Goal: Task Accomplishment & Management: Use online tool/utility

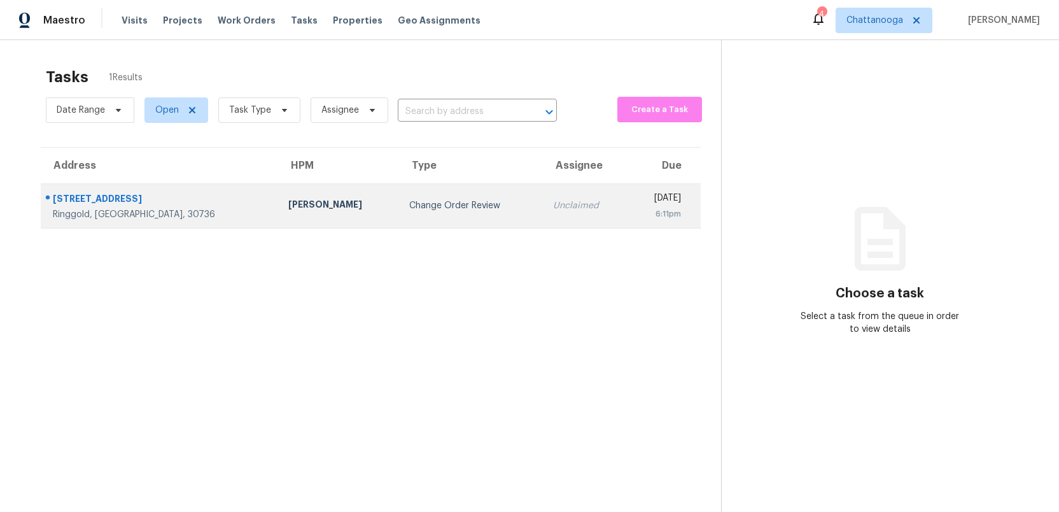
click at [399, 212] on td "Change Order Review" at bounding box center [470, 205] width 143 height 45
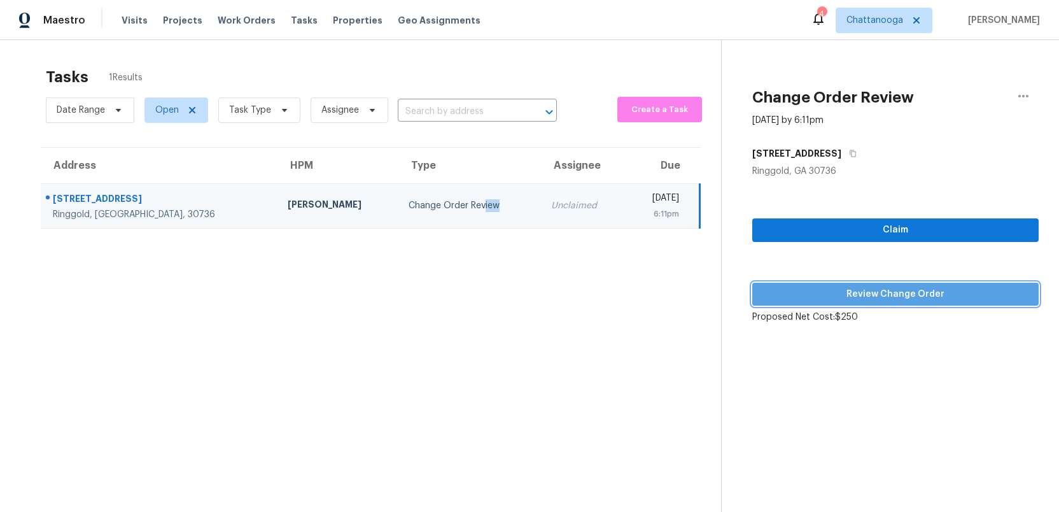
click at [872, 304] on button "Review Change Order" at bounding box center [896, 295] width 286 height 24
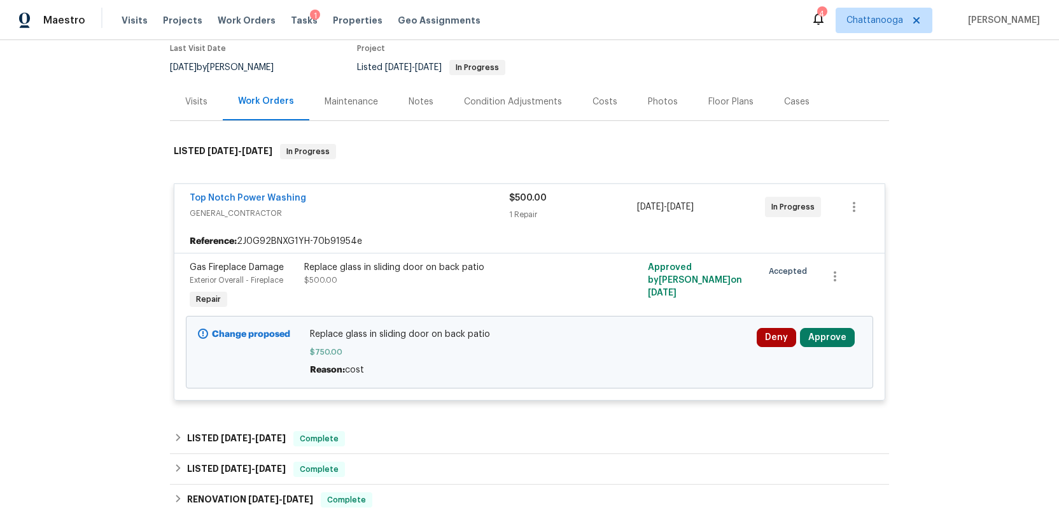
scroll to position [120, 0]
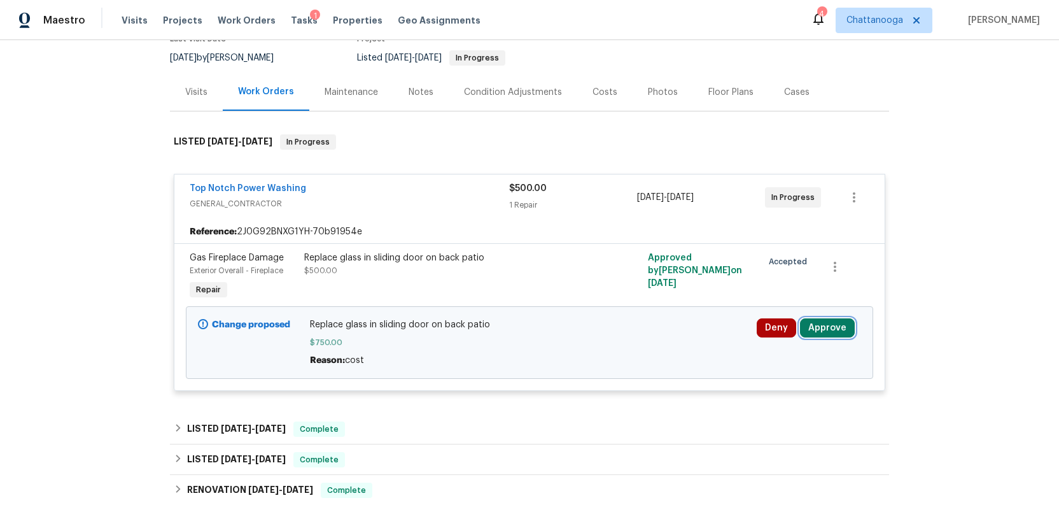
click at [826, 326] on button "Approve" at bounding box center [827, 327] width 55 height 19
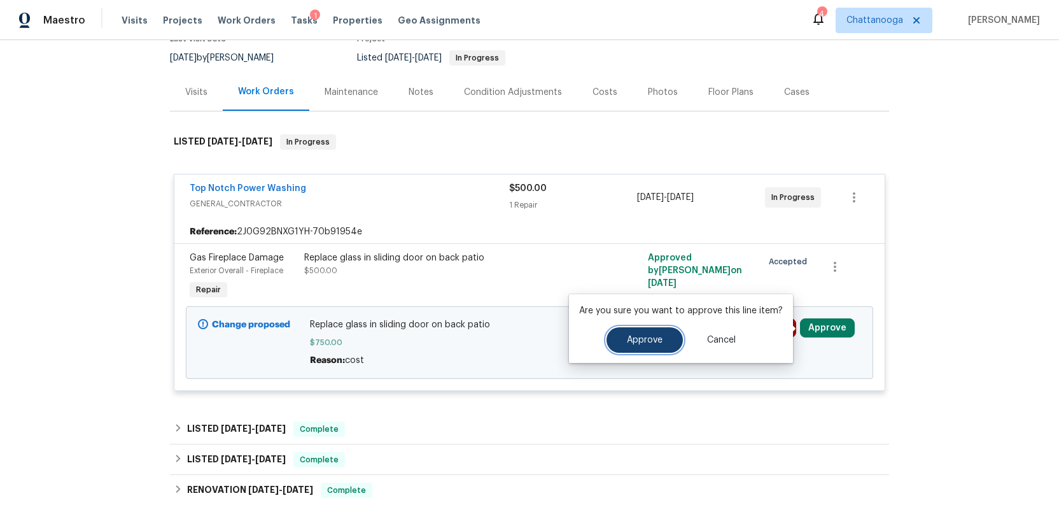
click at [649, 344] on button "Approve" at bounding box center [645, 339] width 76 height 25
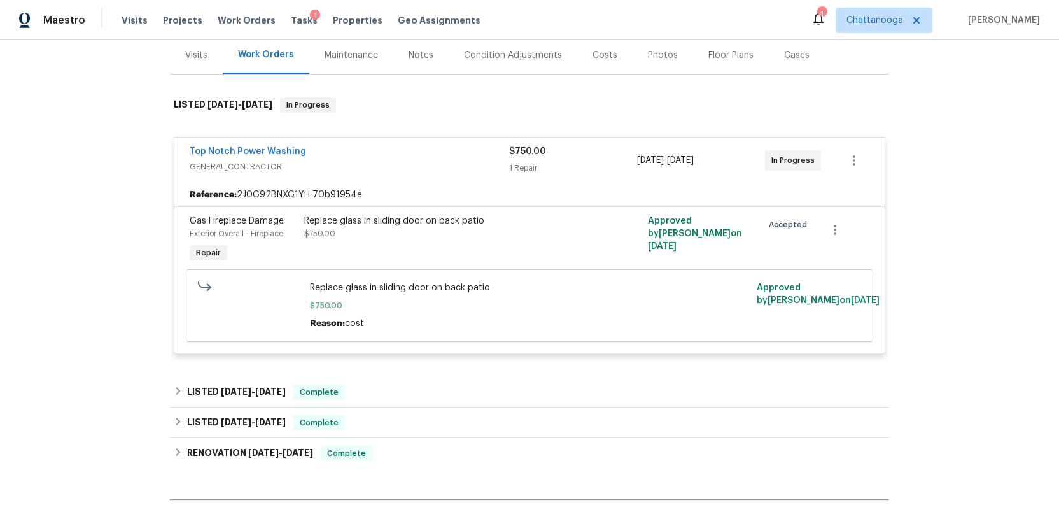
scroll to position [156, 0]
click at [293, 21] on span "Tasks" at bounding box center [304, 20] width 27 height 9
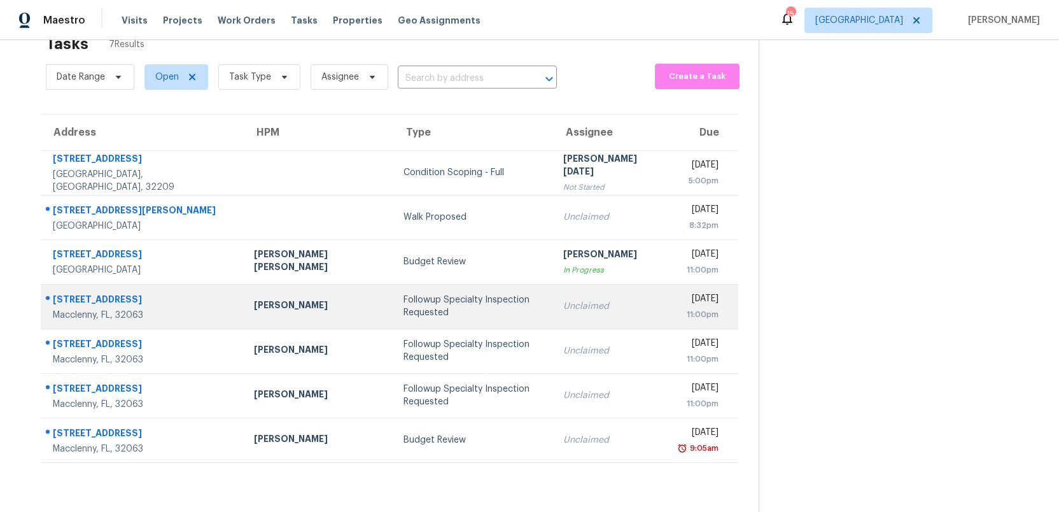
scroll to position [40, 0]
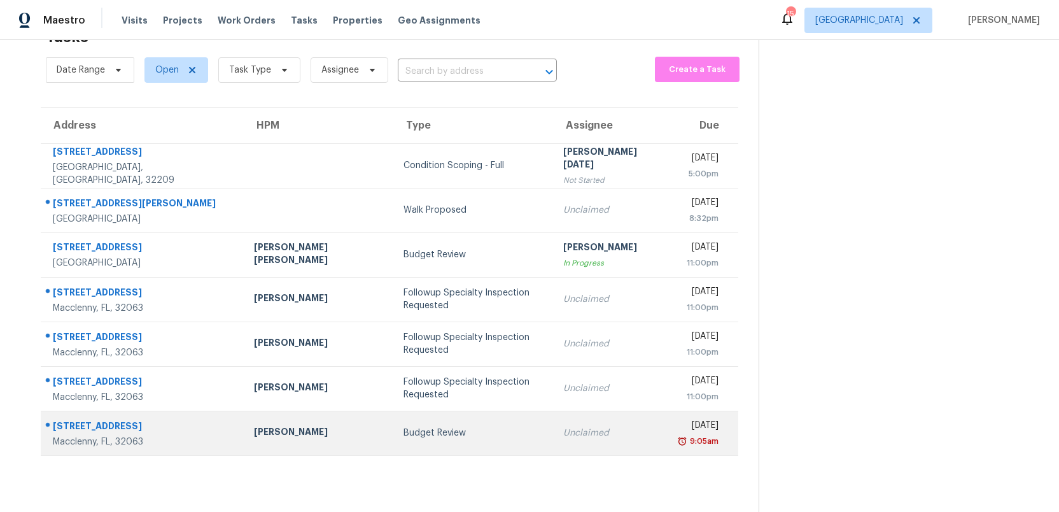
click at [404, 432] on div "Budget Review" at bounding box center [473, 433] width 139 height 13
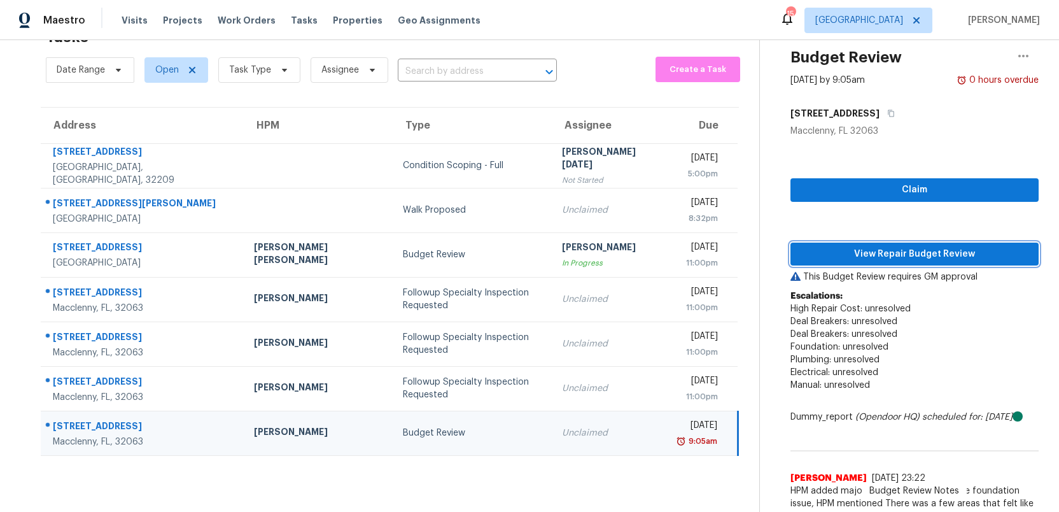
click at [875, 259] on span "View Repair Budget Review" at bounding box center [915, 254] width 228 height 16
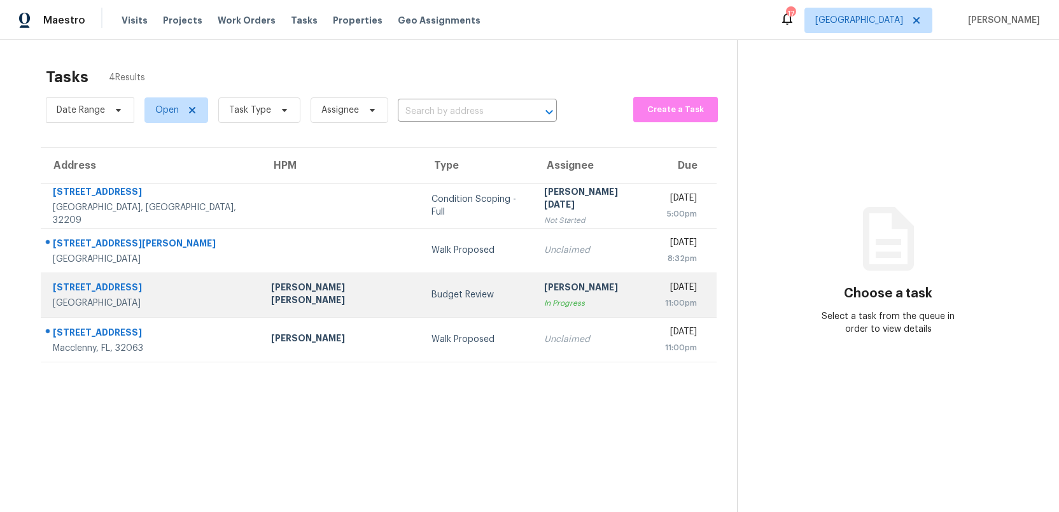
click at [432, 299] on div "Budget Review" at bounding box center [478, 294] width 93 height 13
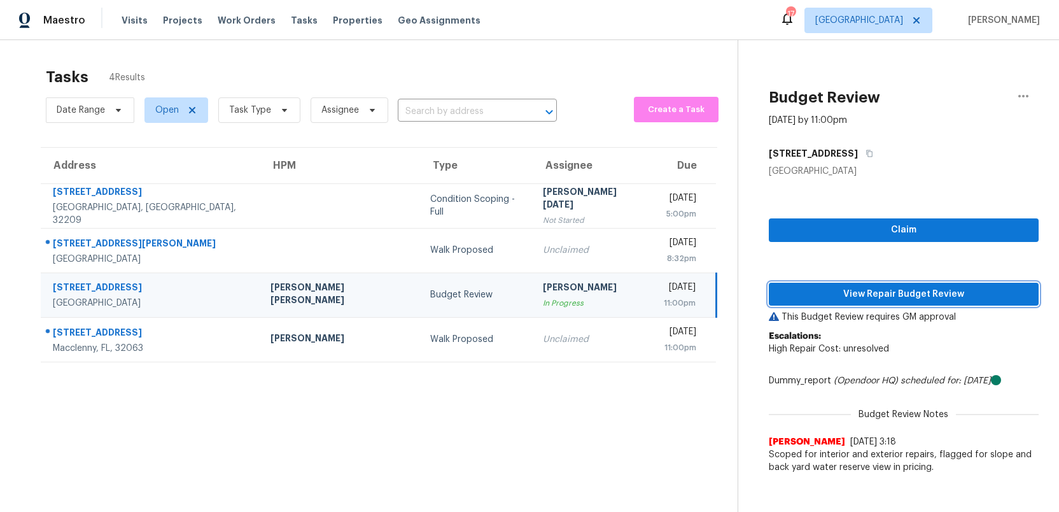
click at [914, 296] on span "View Repair Budget Review" at bounding box center [904, 294] width 250 height 16
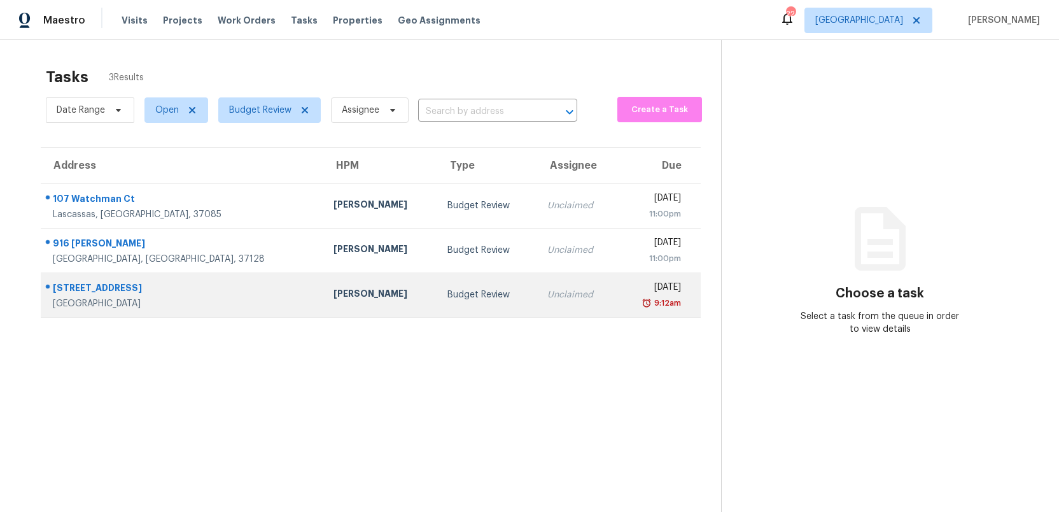
click at [548, 293] on div "Unclaimed" at bounding box center [578, 294] width 60 height 13
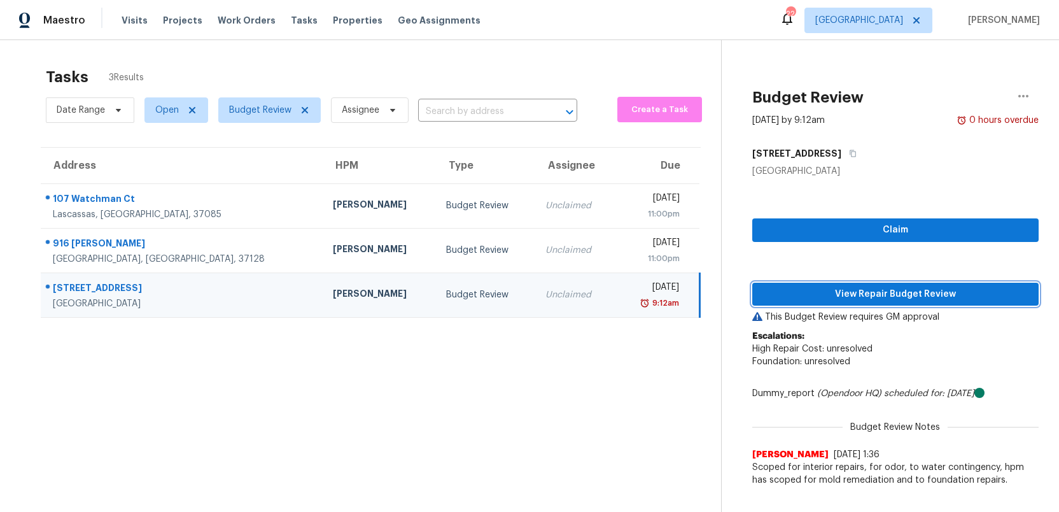
click at [853, 296] on span "View Repair Budget Review" at bounding box center [896, 294] width 266 height 16
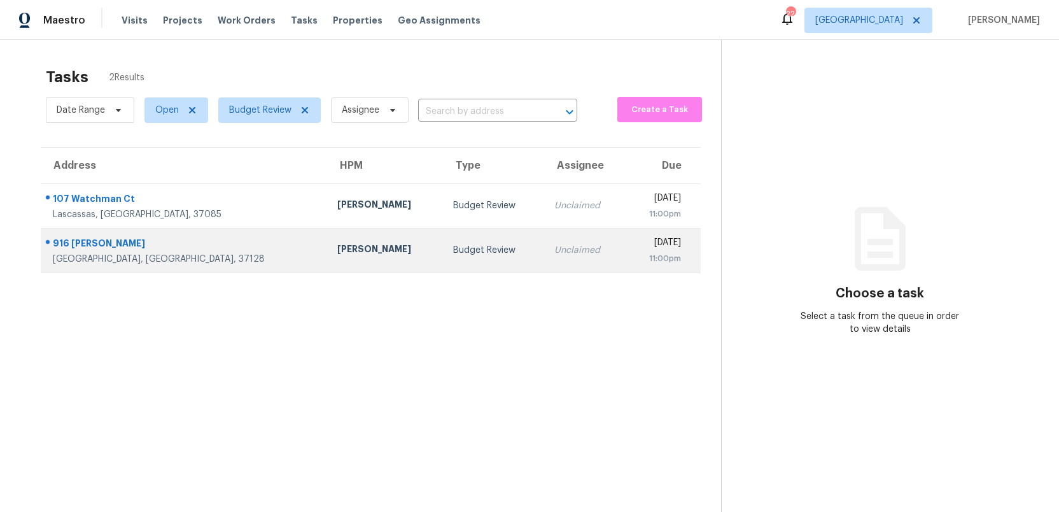
click at [453, 252] on div "Budget Review" at bounding box center [493, 250] width 81 height 13
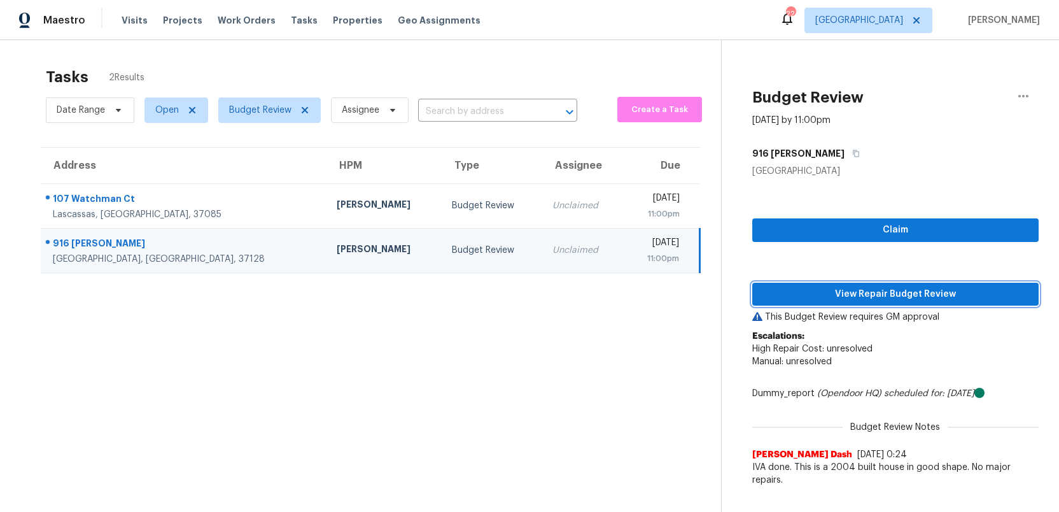
click at [933, 295] on span "View Repair Budget Review" at bounding box center [896, 294] width 266 height 16
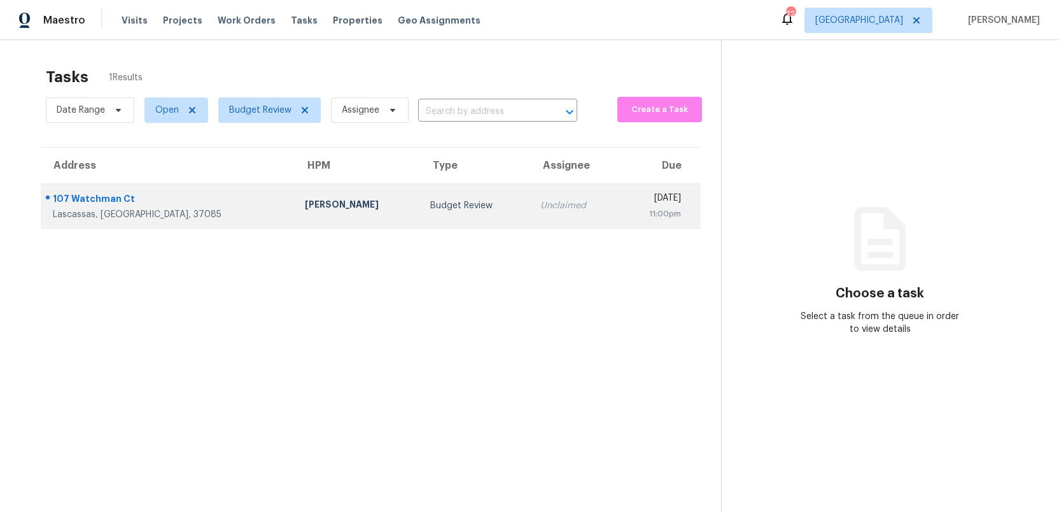
click at [430, 208] on div "Budget Review" at bounding box center [475, 205] width 90 height 13
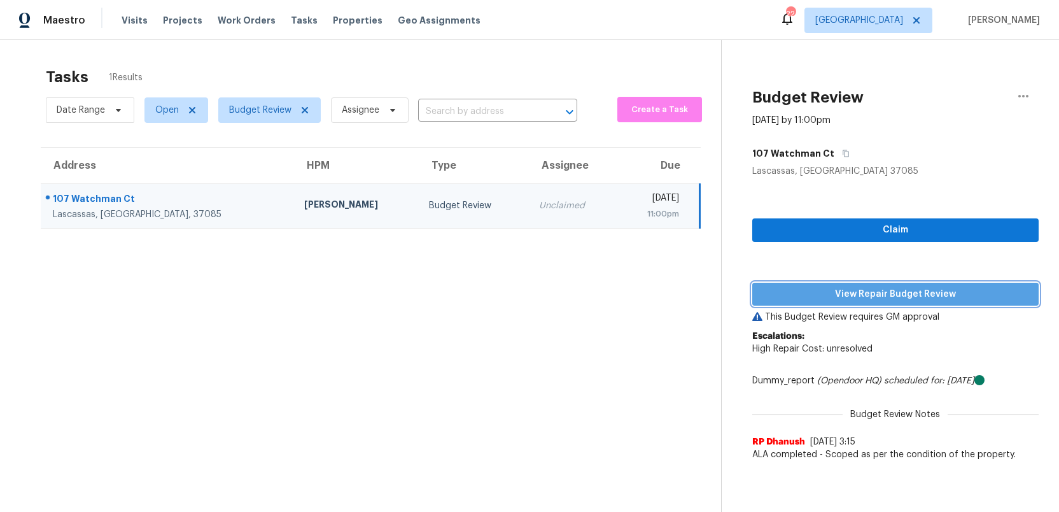
click at [844, 296] on span "View Repair Budget Review" at bounding box center [896, 294] width 266 height 16
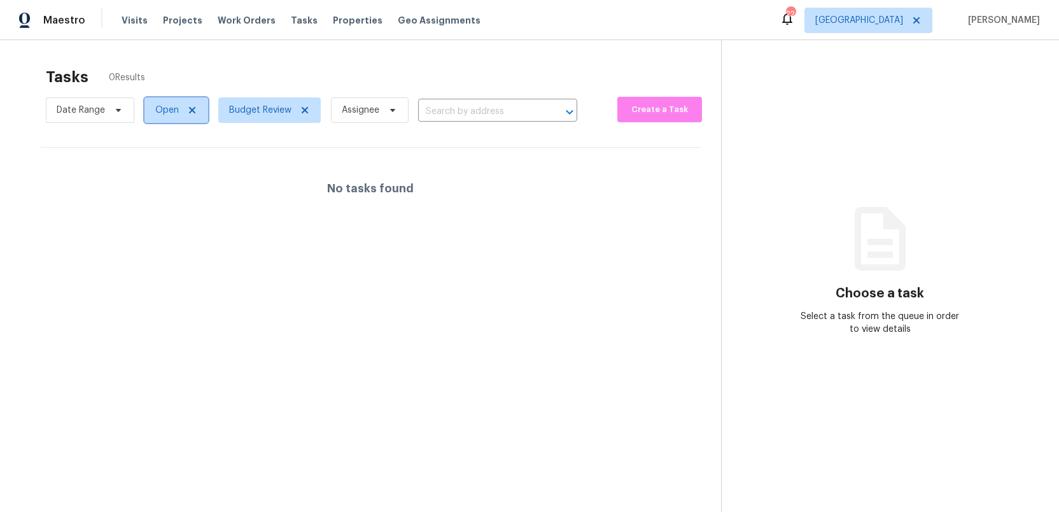
click at [190, 110] on icon at bounding box center [192, 110] width 6 height 6
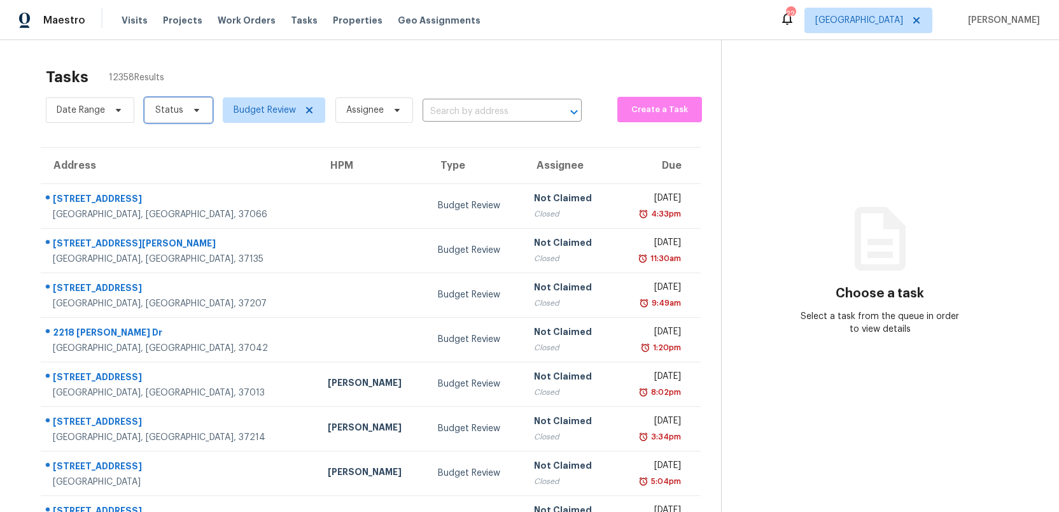
click at [192, 110] on icon at bounding box center [197, 110] width 10 height 10
click at [155, 146] on span at bounding box center [157, 146] width 10 height 10
click at [155, 146] on input "Closed" at bounding box center [156, 144] width 8 height 8
checkbox input "true"
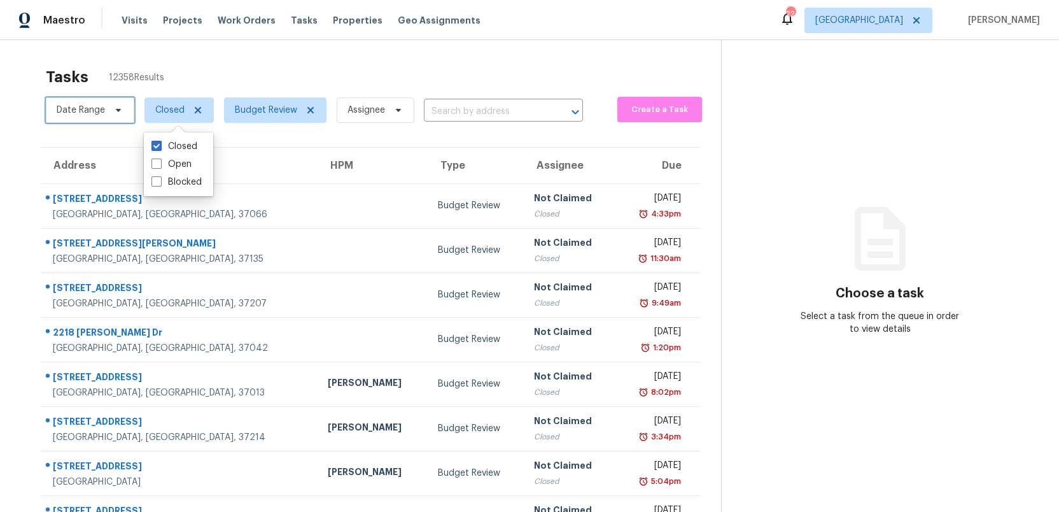
click at [116, 111] on icon at bounding box center [118, 110] width 10 height 10
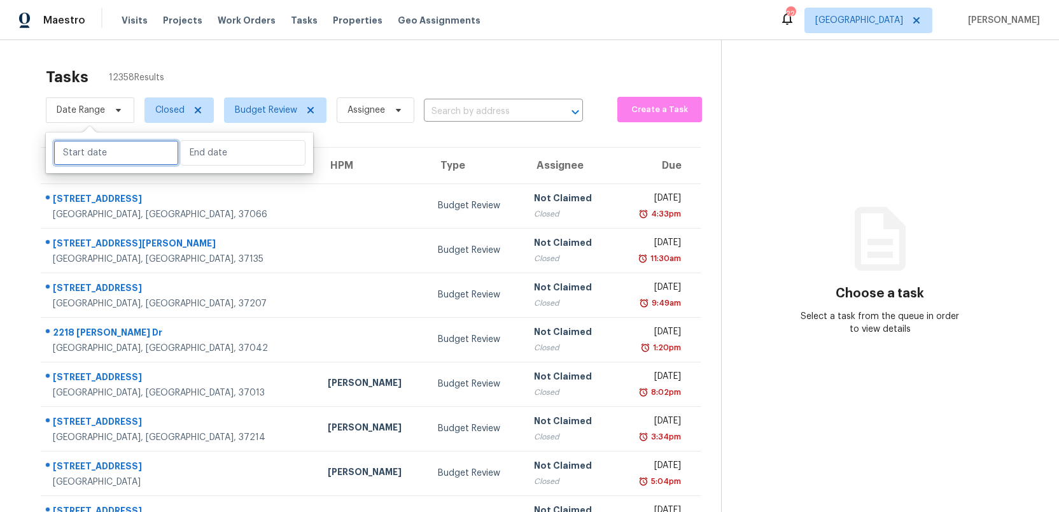
select select "9"
select select "2025"
select select "10"
select select "2025"
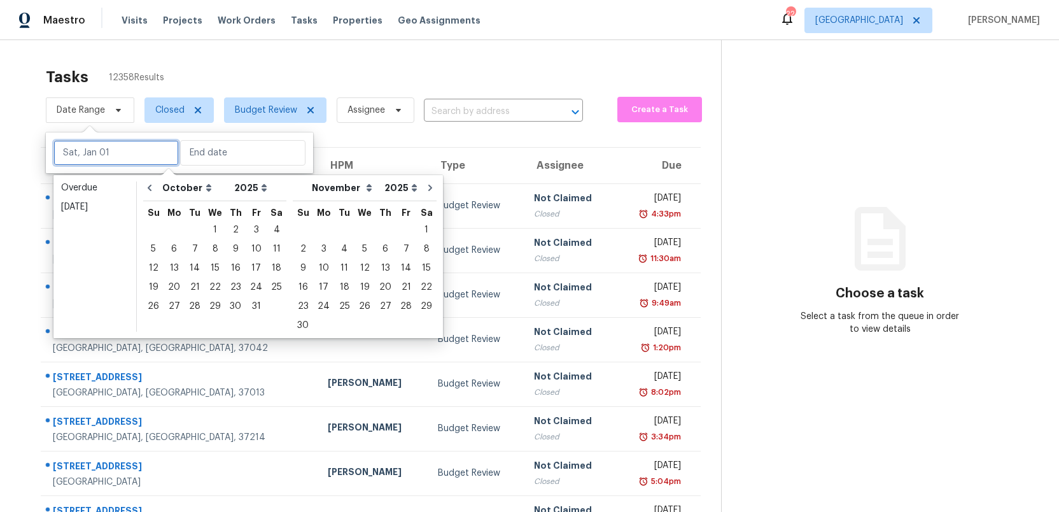
click at [92, 154] on input "text" at bounding box center [115, 152] width 125 height 25
click at [172, 267] on div "13" at bounding box center [174, 268] width 21 height 18
type input "[DATE]"
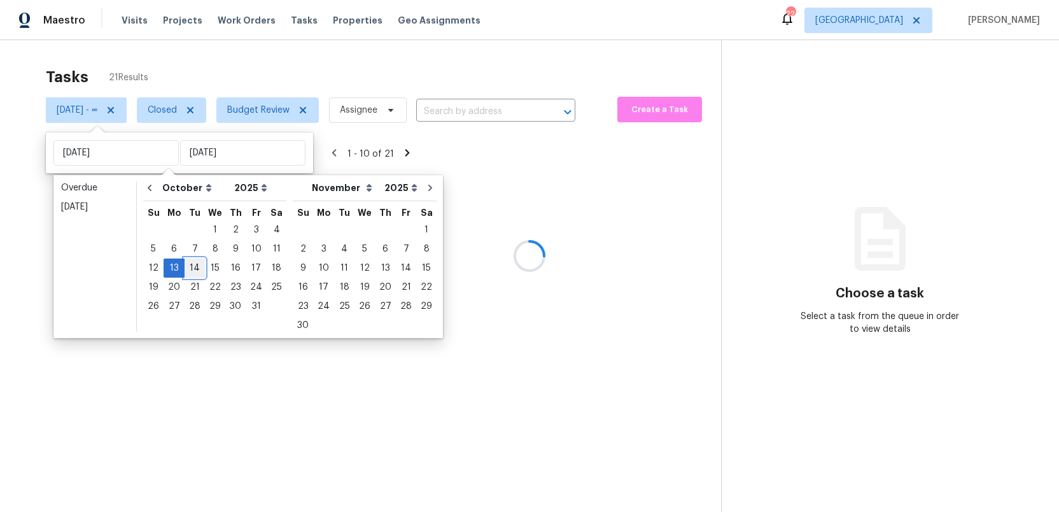
click at [192, 267] on div "14" at bounding box center [195, 268] width 20 height 18
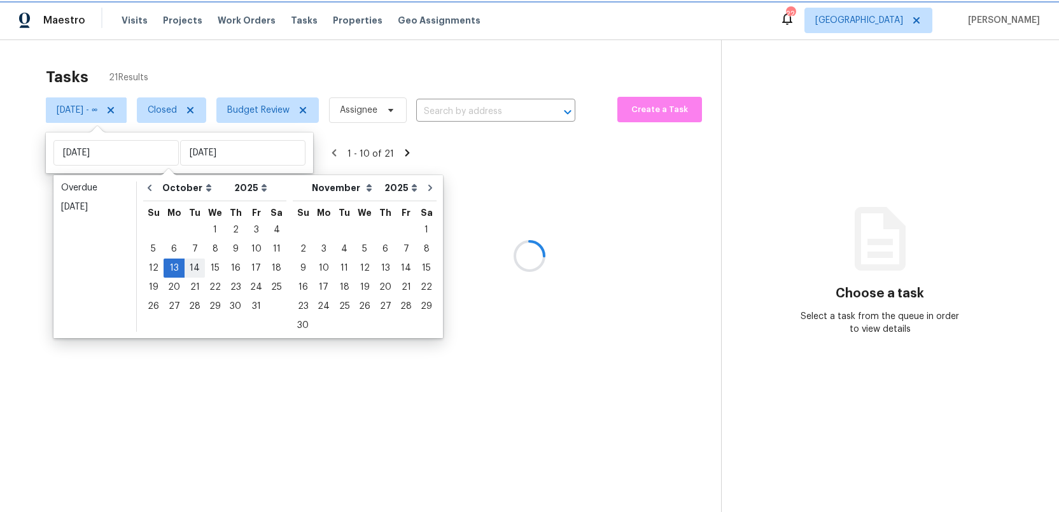
type input "[DATE]"
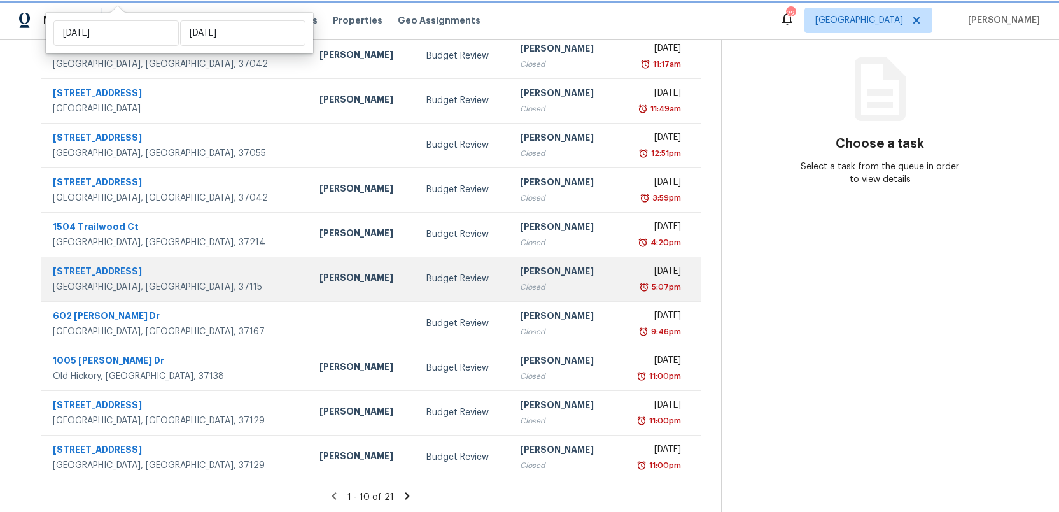
scroll to position [151, 0]
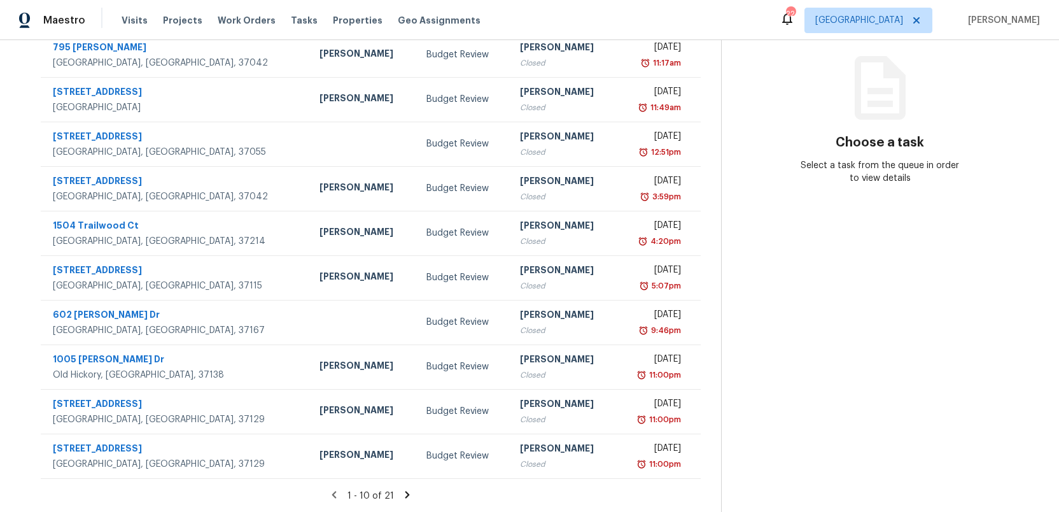
click at [406, 492] on icon at bounding box center [407, 494] width 11 height 11
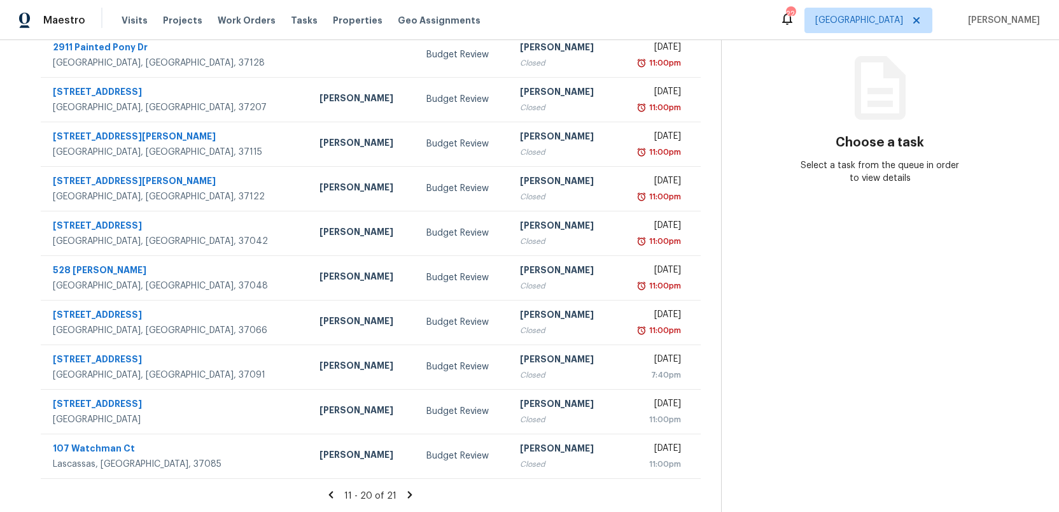
click at [410, 494] on icon at bounding box center [410, 494] width 4 height 7
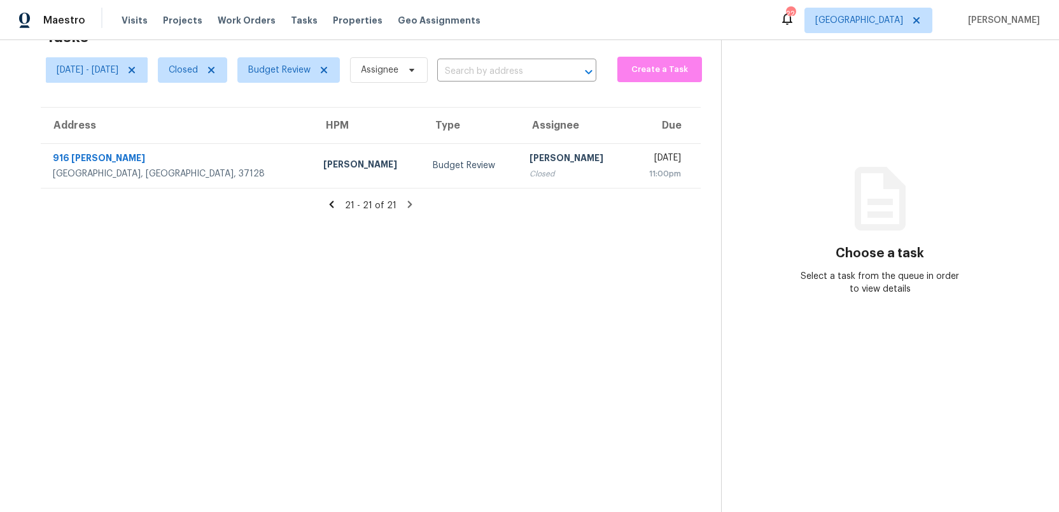
click at [334, 208] on icon at bounding box center [332, 204] width 4 height 7
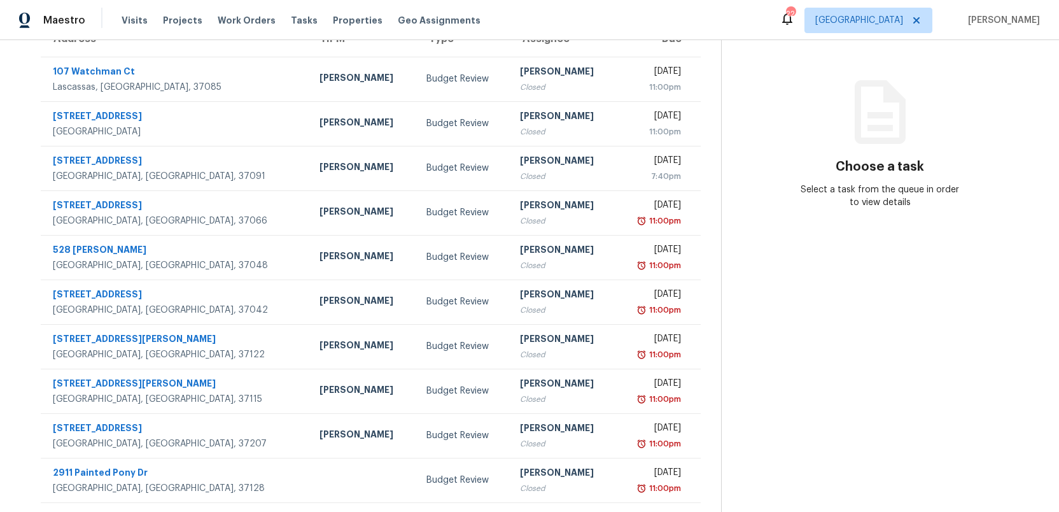
scroll to position [151, 0]
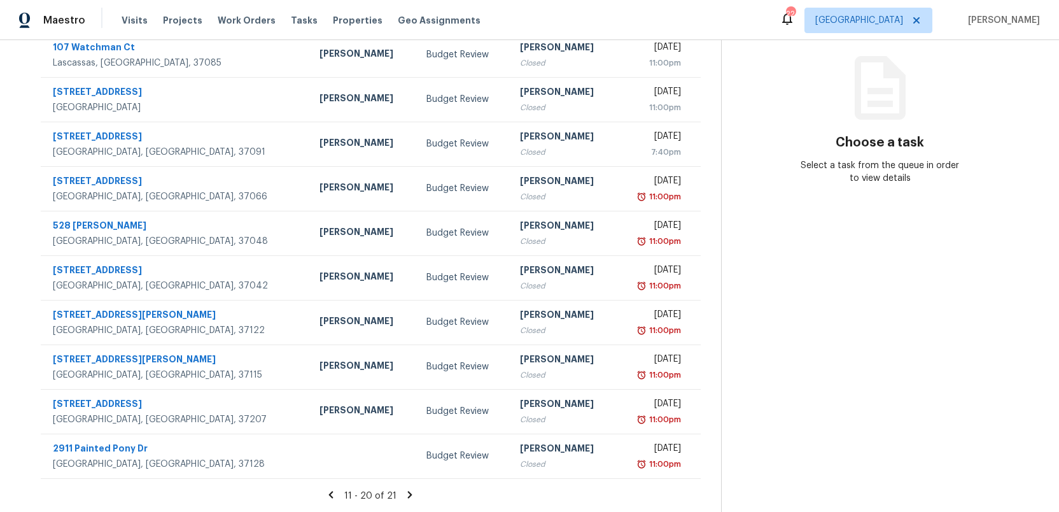
click at [334, 493] on icon at bounding box center [330, 494] width 11 height 11
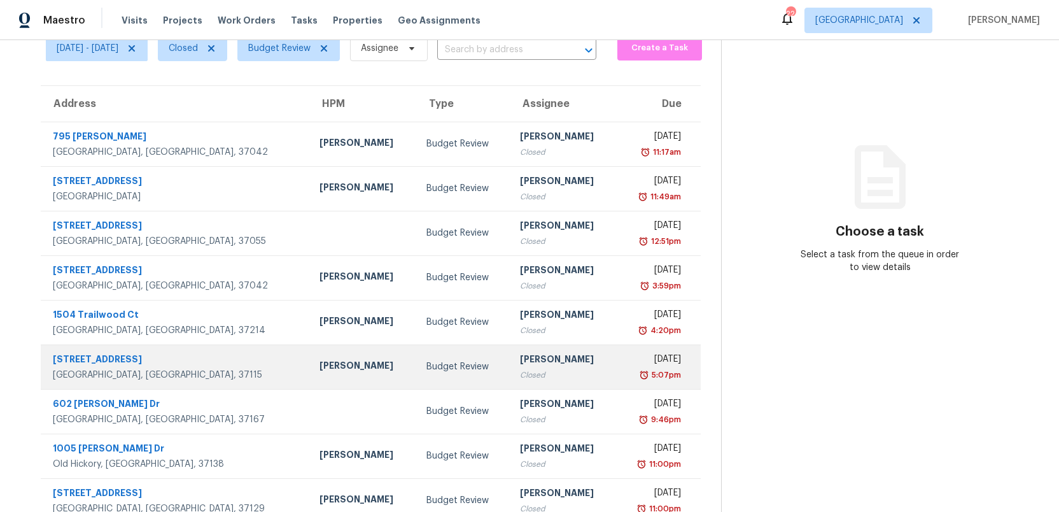
scroll to position [0, 0]
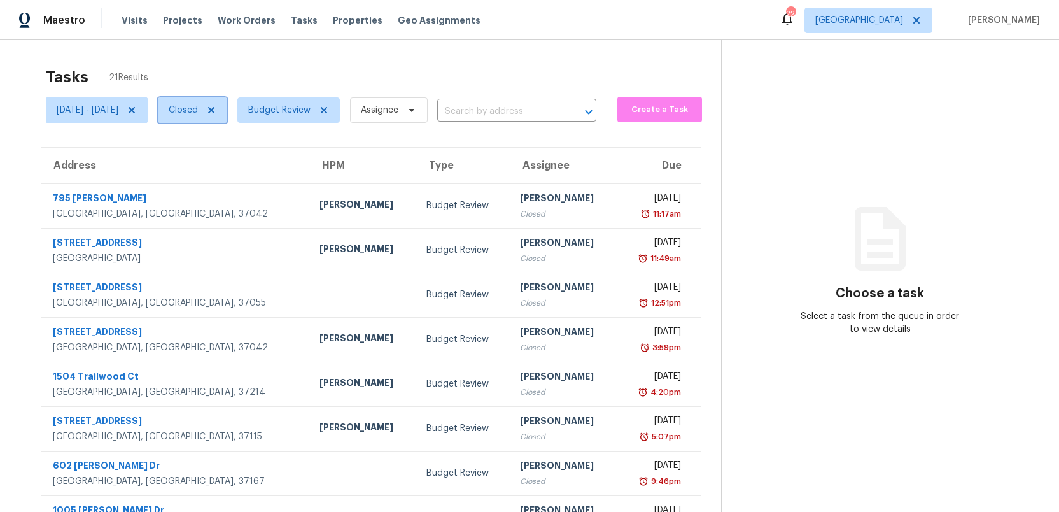
click at [216, 110] on icon at bounding box center [211, 110] width 10 height 10
click at [137, 108] on span at bounding box center [130, 110] width 14 height 10
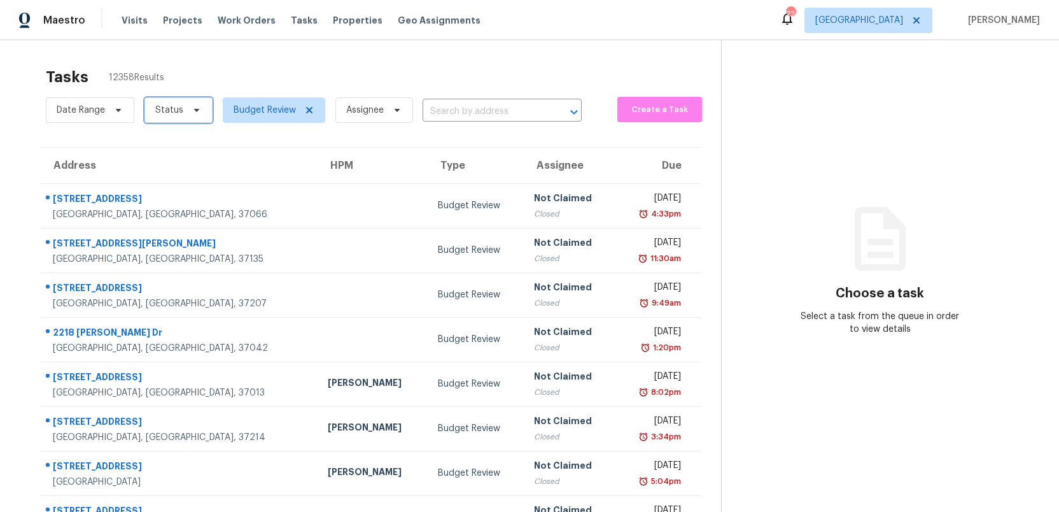
click at [195, 111] on icon at bounding box center [196, 110] width 5 height 3
click at [154, 161] on span at bounding box center [157, 164] width 10 height 10
click at [154, 161] on input "Open" at bounding box center [156, 162] width 8 height 8
checkbox input "true"
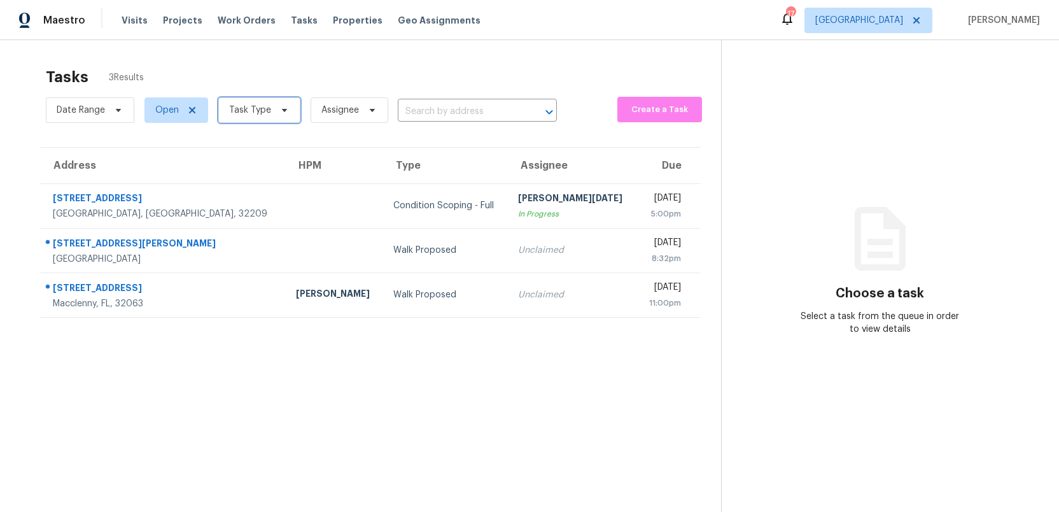
click at [282, 110] on icon at bounding box center [284, 110] width 5 height 3
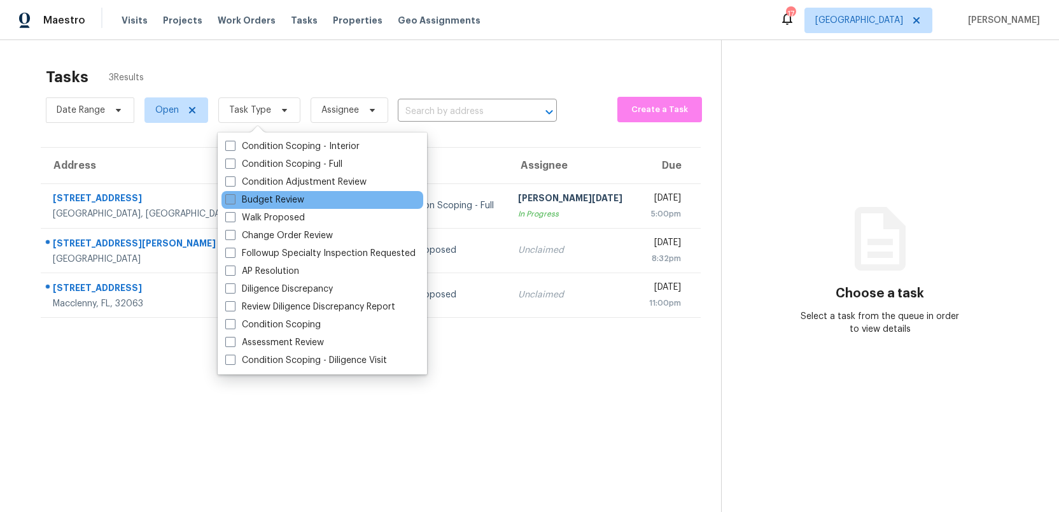
click at [228, 197] on span at bounding box center [230, 199] width 10 height 10
click at [228, 197] on input "Budget Review" at bounding box center [229, 198] width 8 height 8
checkbox input "true"
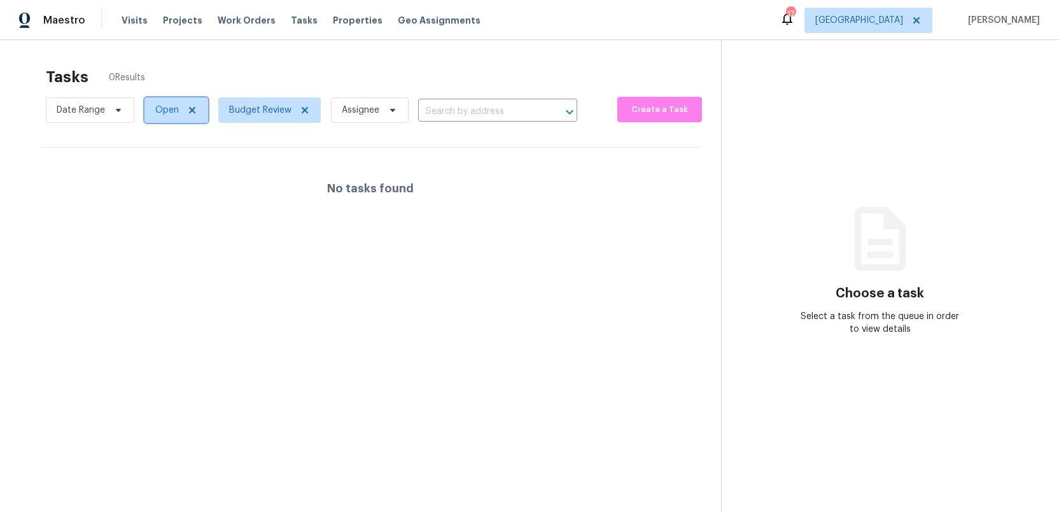
click at [190, 108] on icon at bounding box center [192, 110] width 6 height 6
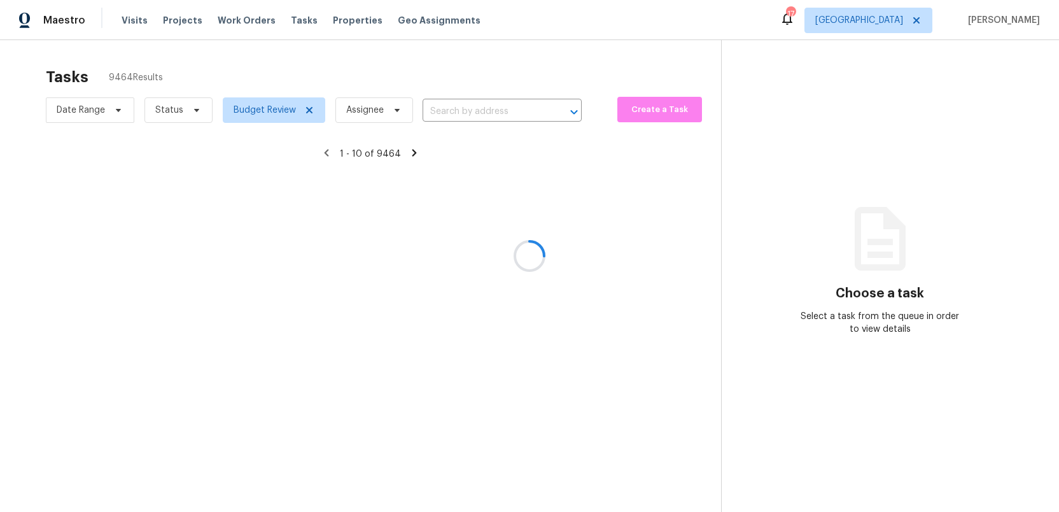
click at [194, 114] on div at bounding box center [529, 256] width 1059 height 512
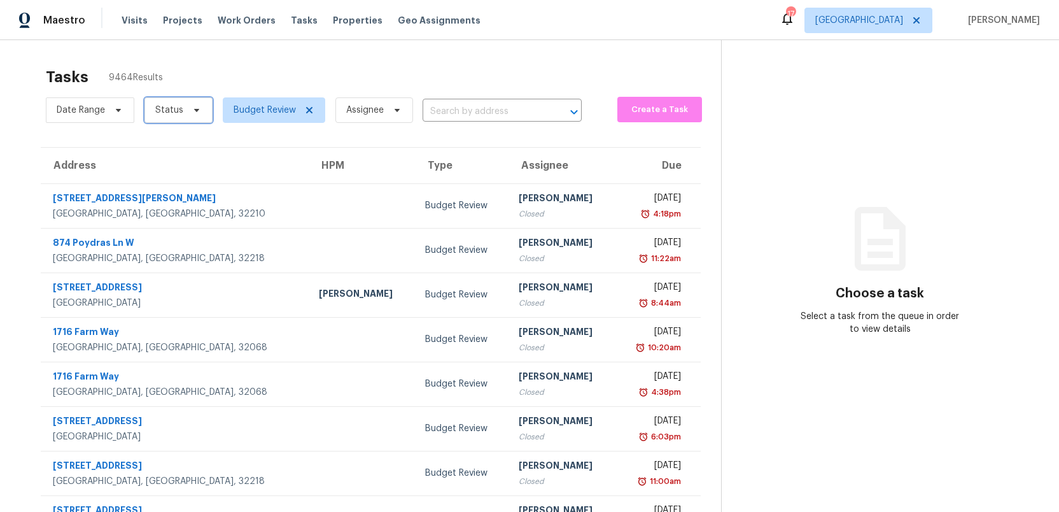
click at [196, 113] on icon at bounding box center [197, 110] width 10 height 10
click at [153, 144] on span at bounding box center [157, 146] width 10 height 10
click at [153, 144] on input "Closed" at bounding box center [156, 144] width 8 height 8
checkbox input "true"
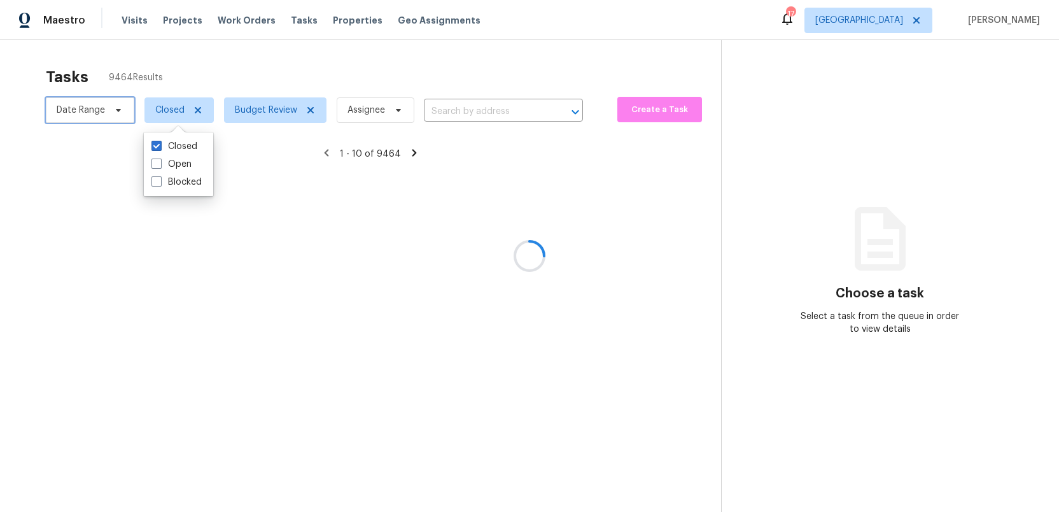
click at [116, 107] on icon at bounding box center [118, 110] width 10 height 10
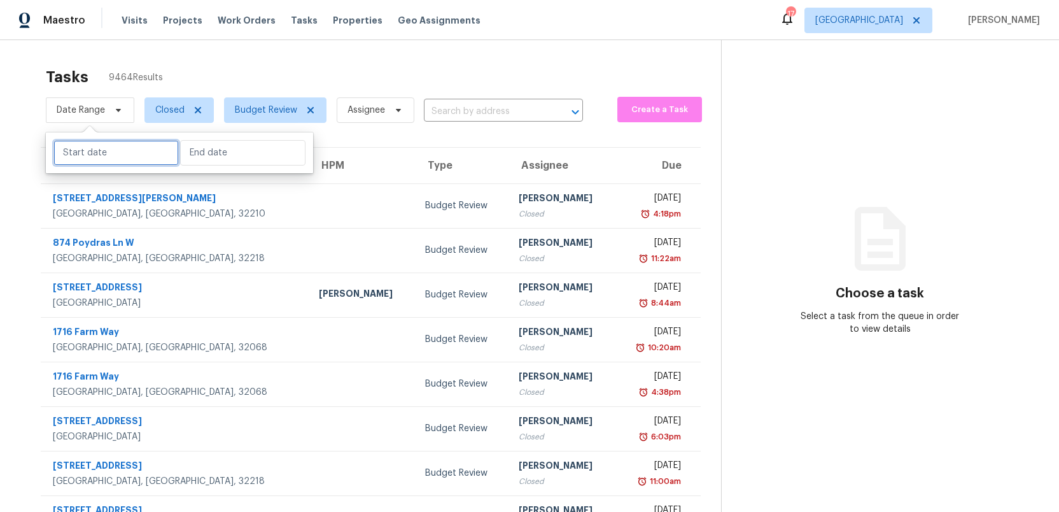
click at [108, 153] on input "text" at bounding box center [115, 152] width 125 height 25
select select "9"
select select "2025"
select select "10"
select select "2025"
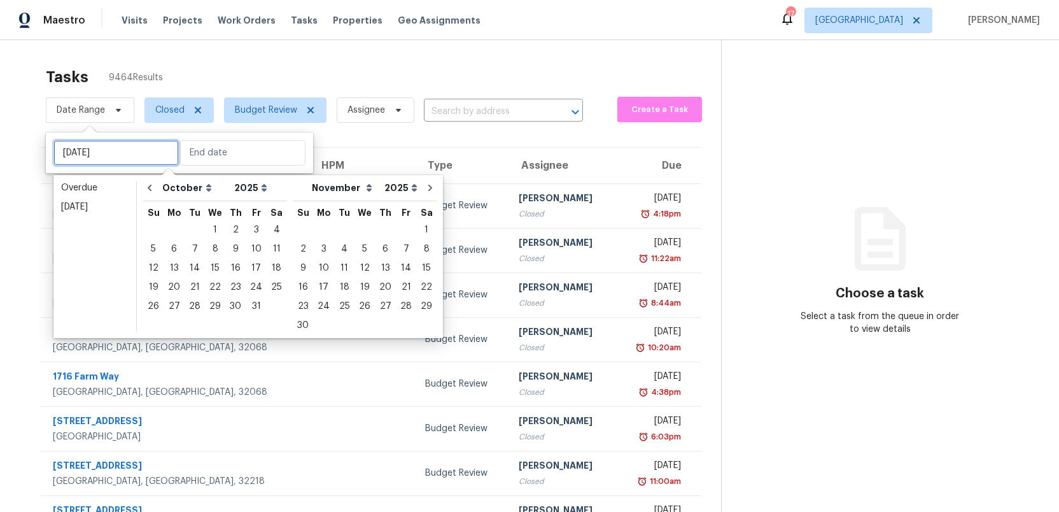
type input "[DATE]"
click at [171, 268] on div "13" at bounding box center [174, 268] width 21 height 18
type input "[DATE]"
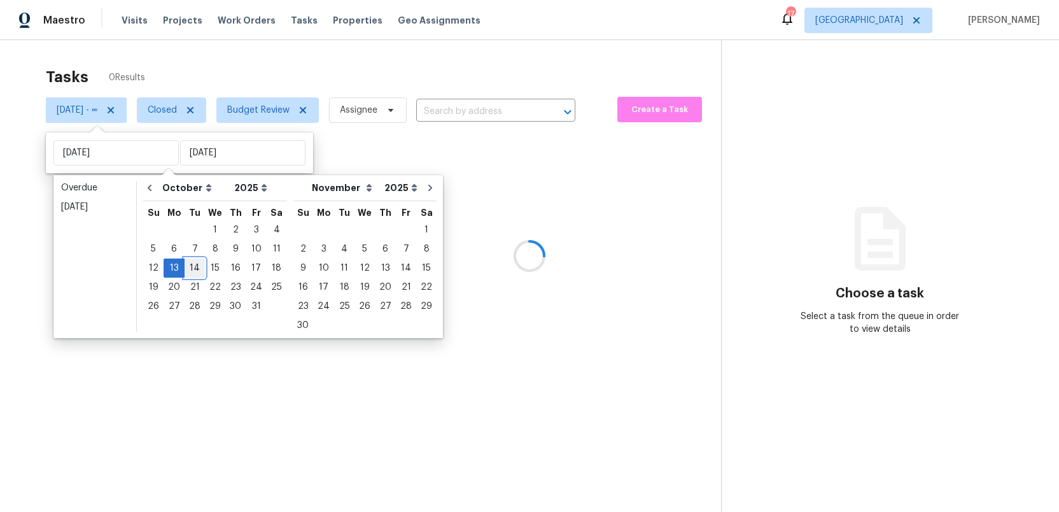
click at [188, 267] on div "14" at bounding box center [195, 268] width 20 height 18
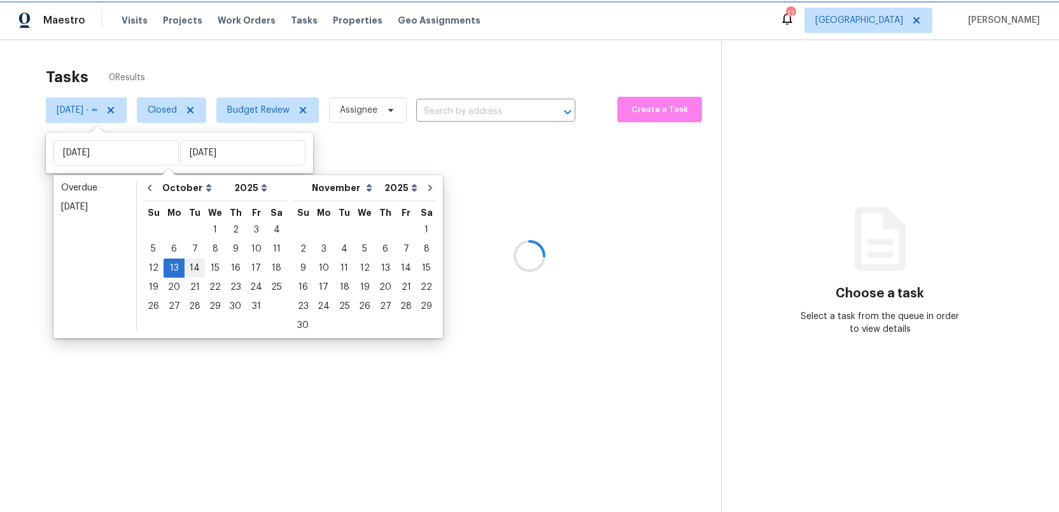
type input "[DATE]"
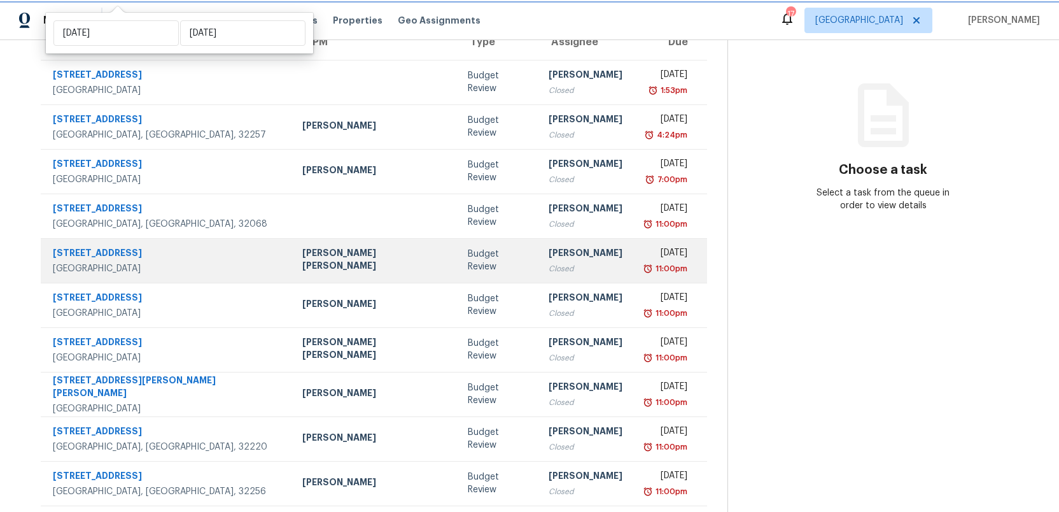
scroll to position [151, 0]
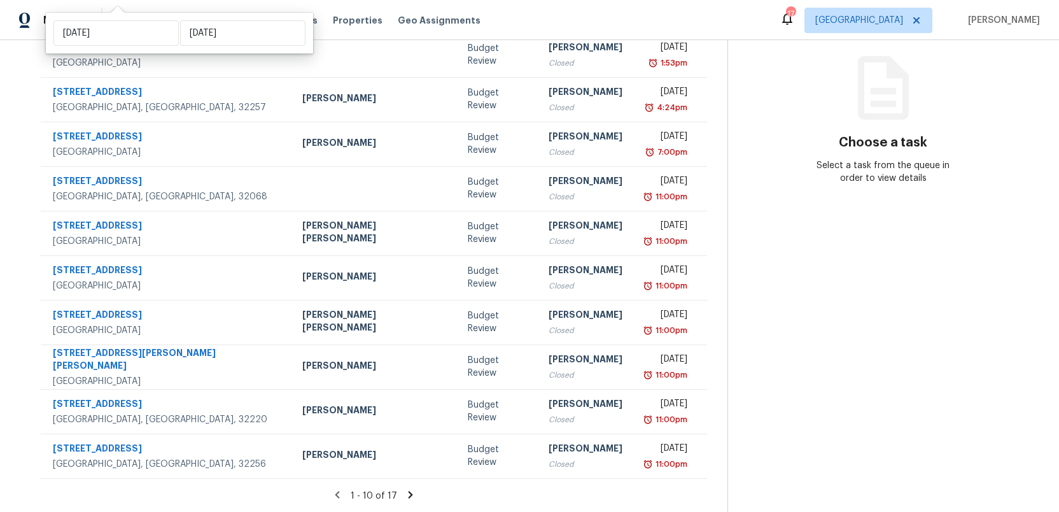
click at [405, 495] on icon at bounding box center [410, 494] width 11 height 11
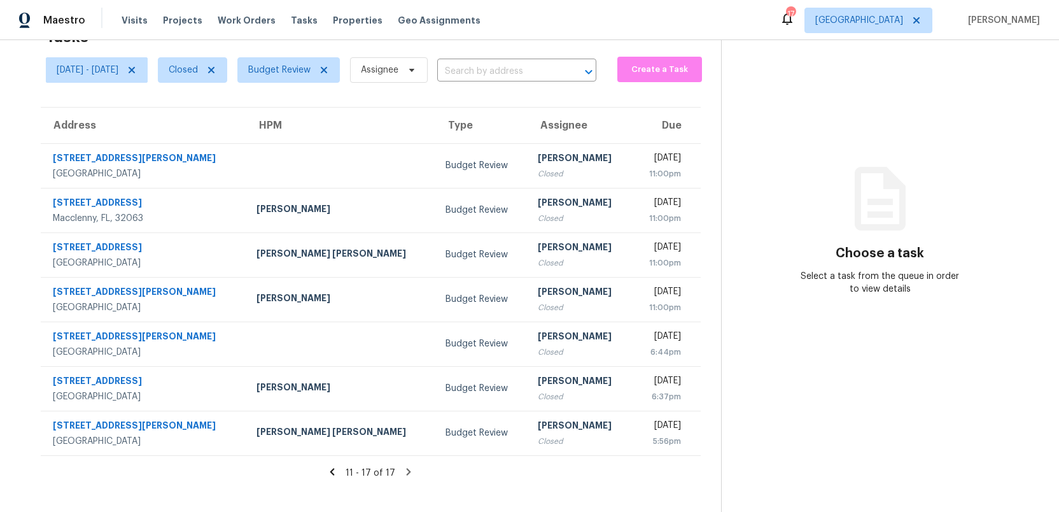
click at [335, 470] on icon at bounding box center [332, 471] width 4 height 7
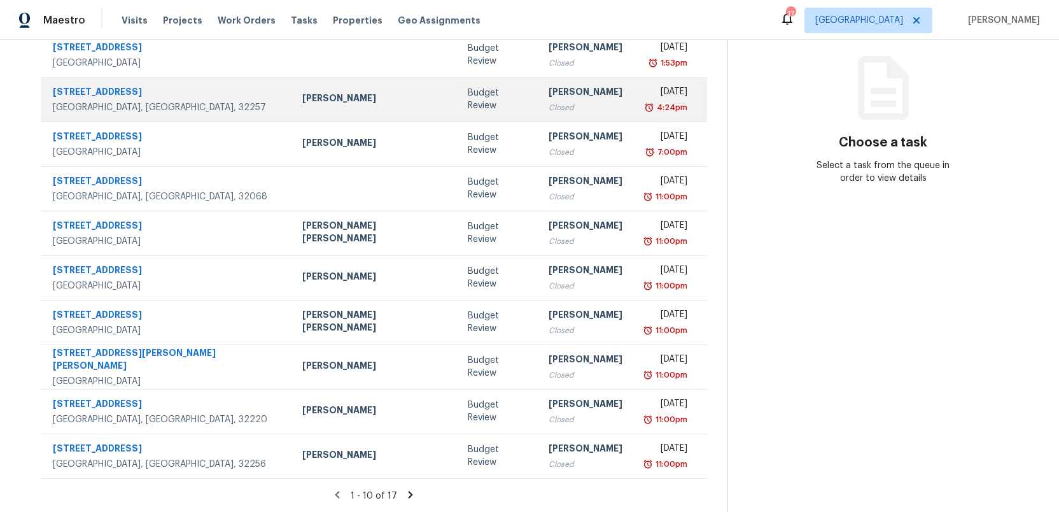
scroll to position [0, 0]
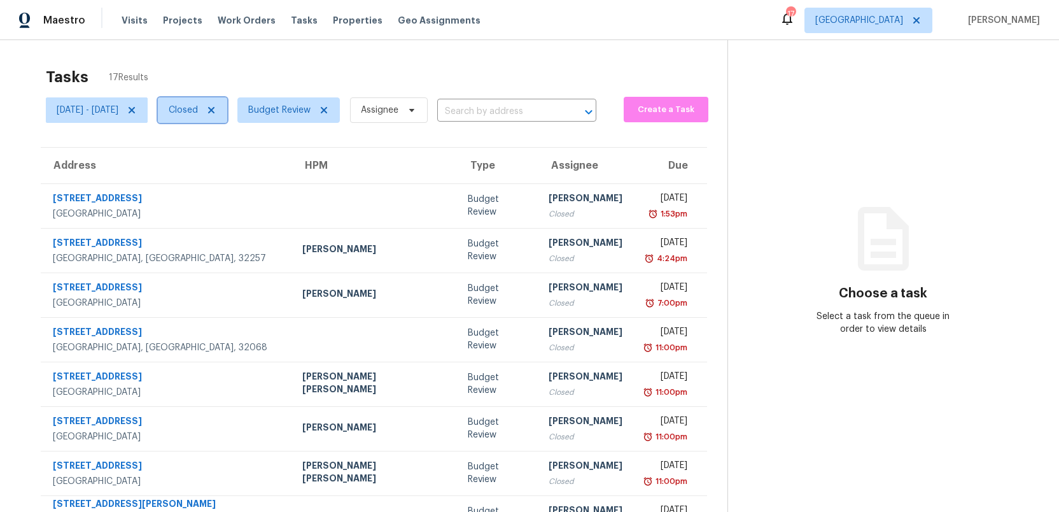
click at [215, 110] on icon at bounding box center [211, 110] width 6 height 6
click at [215, 111] on icon at bounding box center [210, 110] width 10 height 10
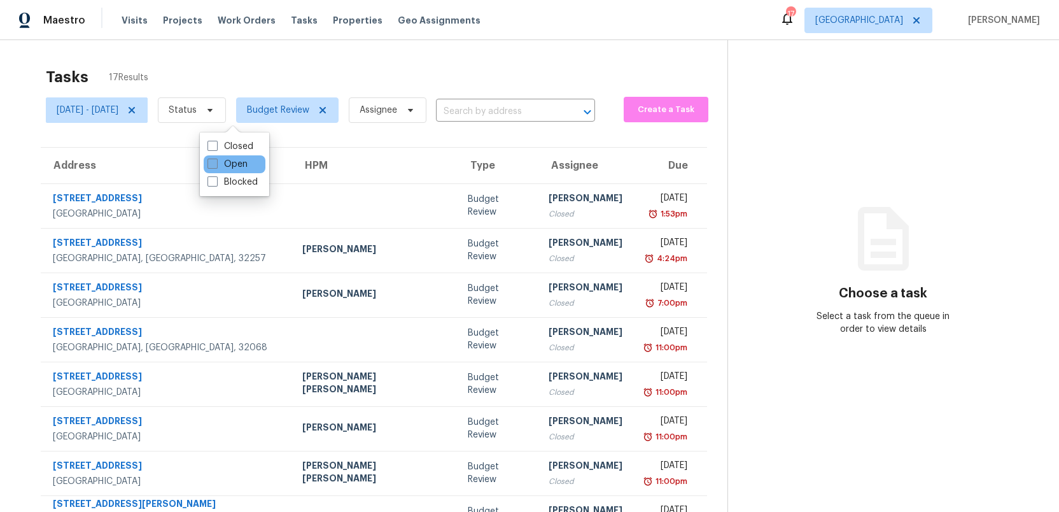
click at [211, 162] on span at bounding box center [213, 164] width 10 height 10
click at [211, 162] on input "Open" at bounding box center [212, 162] width 8 height 8
checkbox input "true"
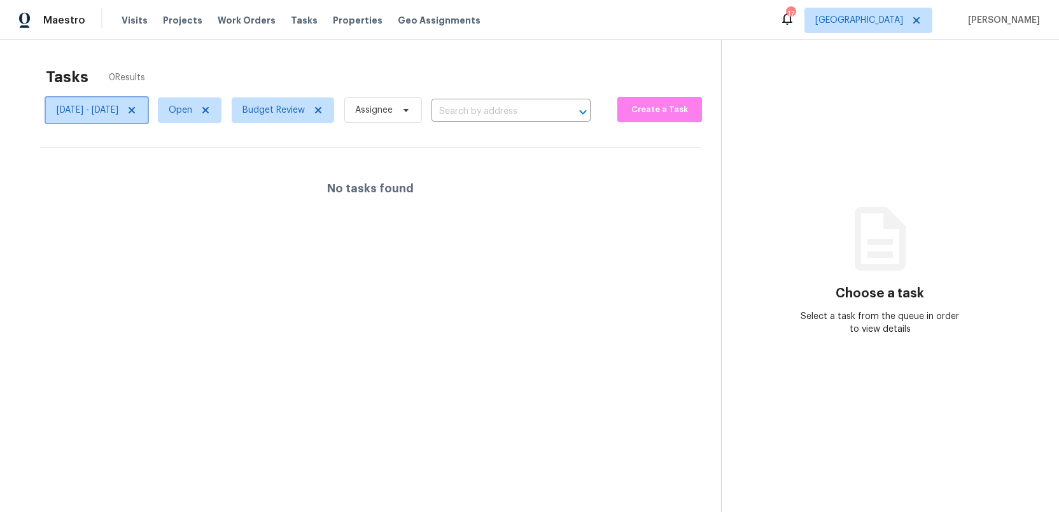
click at [137, 110] on icon at bounding box center [132, 110] width 10 height 10
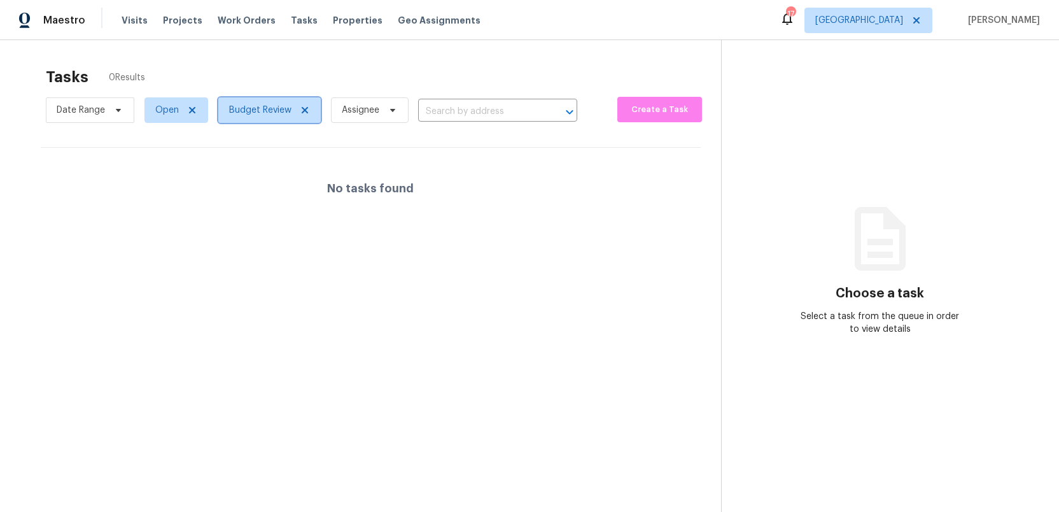
click at [302, 109] on icon at bounding box center [305, 110] width 6 height 6
